Goal: Find specific page/section: Find specific page/section

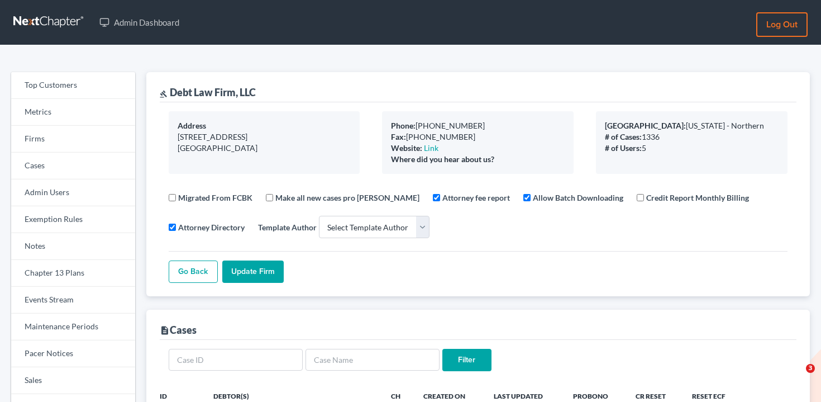
select select
click at [73, 295] on link "Events Stream" at bounding box center [73, 300] width 124 height 27
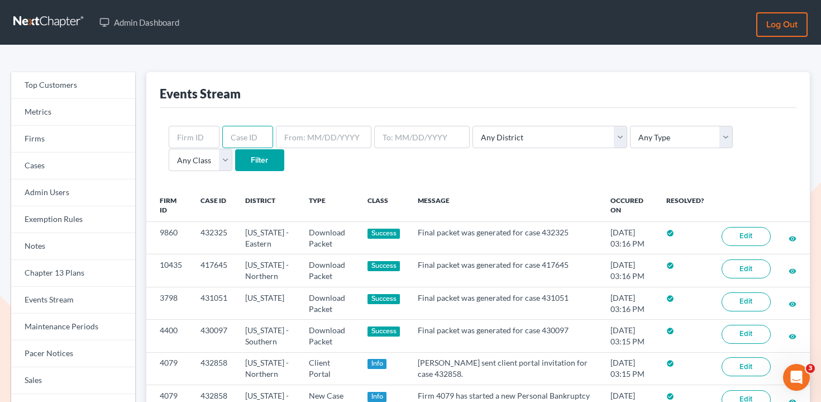
click at [257, 137] on input "text" at bounding box center [247, 137] width 51 height 22
paste input "413365"
type input "413365"
click at [235, 162] on input "Filter" at bounding box center [259, 160] width 49 height 22
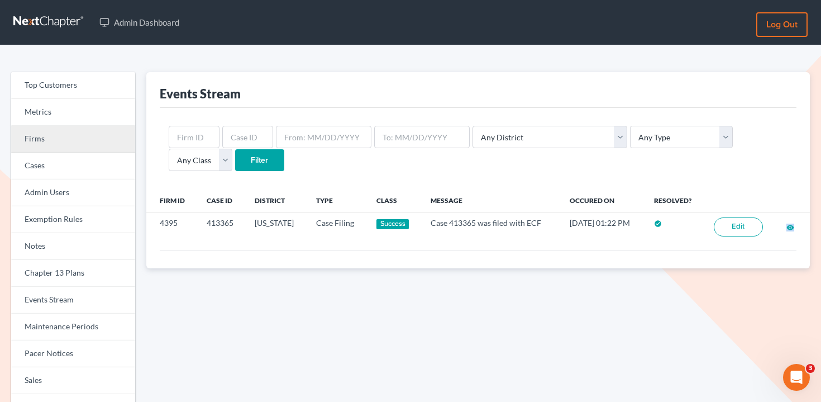
click at [65, 146] on link "Firms" at bounding box center [73, 139] width 124 height 27
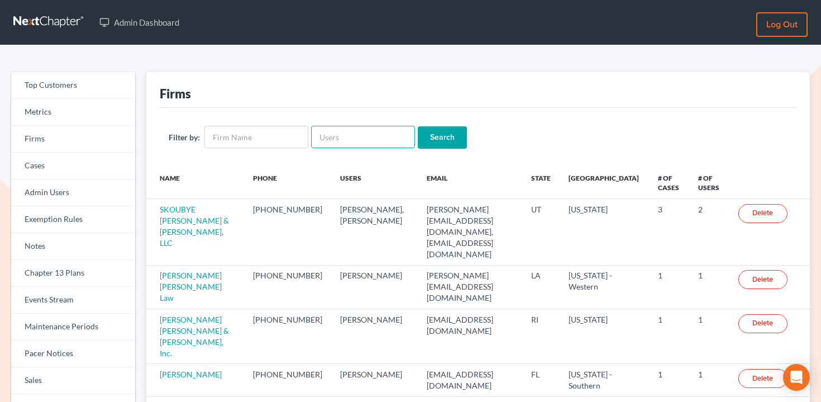
click at [359, 137] on input "text" at bounding box center [363, 137] width 104 height 22
paste input "[EMAIL_ADDRESS][DOMAIN_NAME]"
type input "office@bigeasybk.com"
click at [421, 134] on input "Search" at bounding box center [442, 137] width 49 height 22
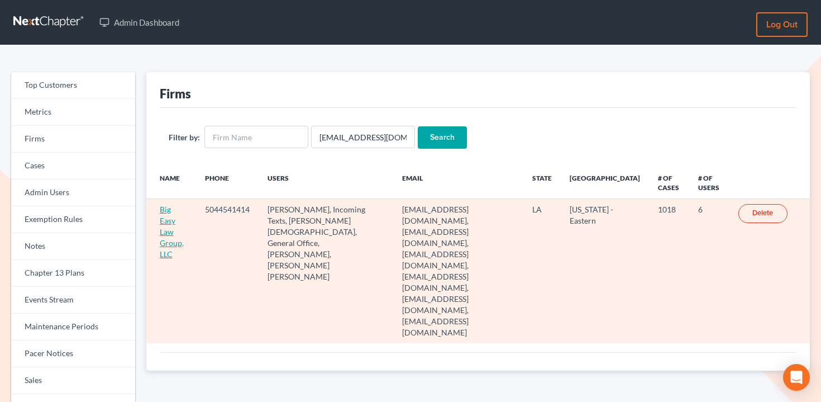
click at [173, 210] on link "Big Easy Law Group, LLC" at bounding box center [172, 232] width 24 height 54
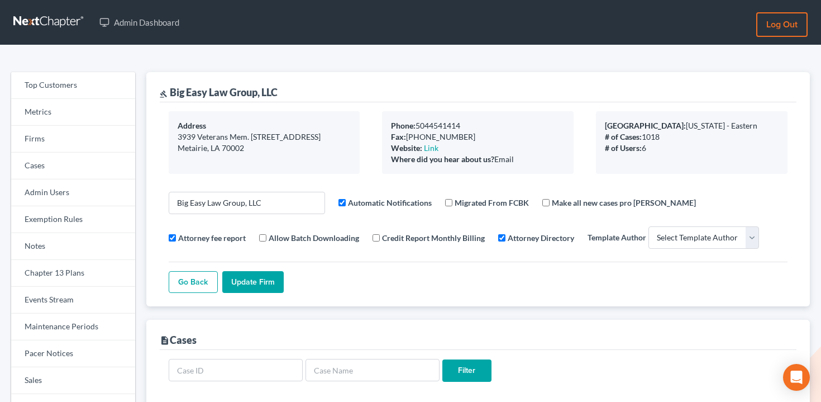
select select
drag, startPoint x: 258, startPoint y: 93, endPoint x: 172, endPoint y: 88, distance: 86.8
click at [172, 88] on div "gavel Big Easy Law Group, LLC" at bounding box center [219, 92] width 118 height 13
copy div "Big Easy Law Group"
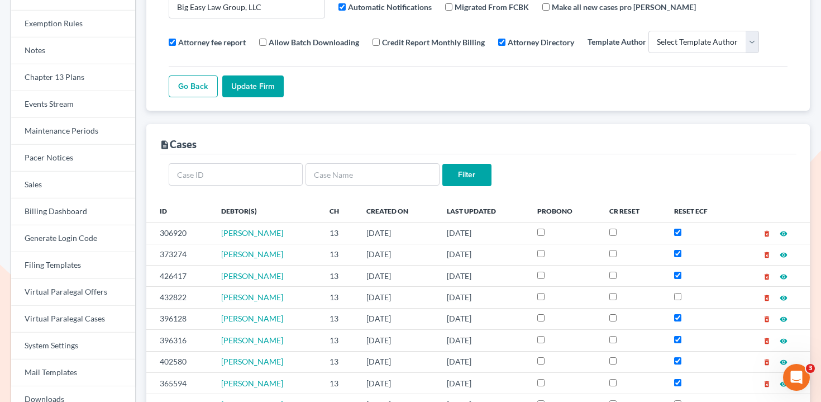
scroll to position [199, 0]
